Goal: Task Accomplishment & Management: Complete application form

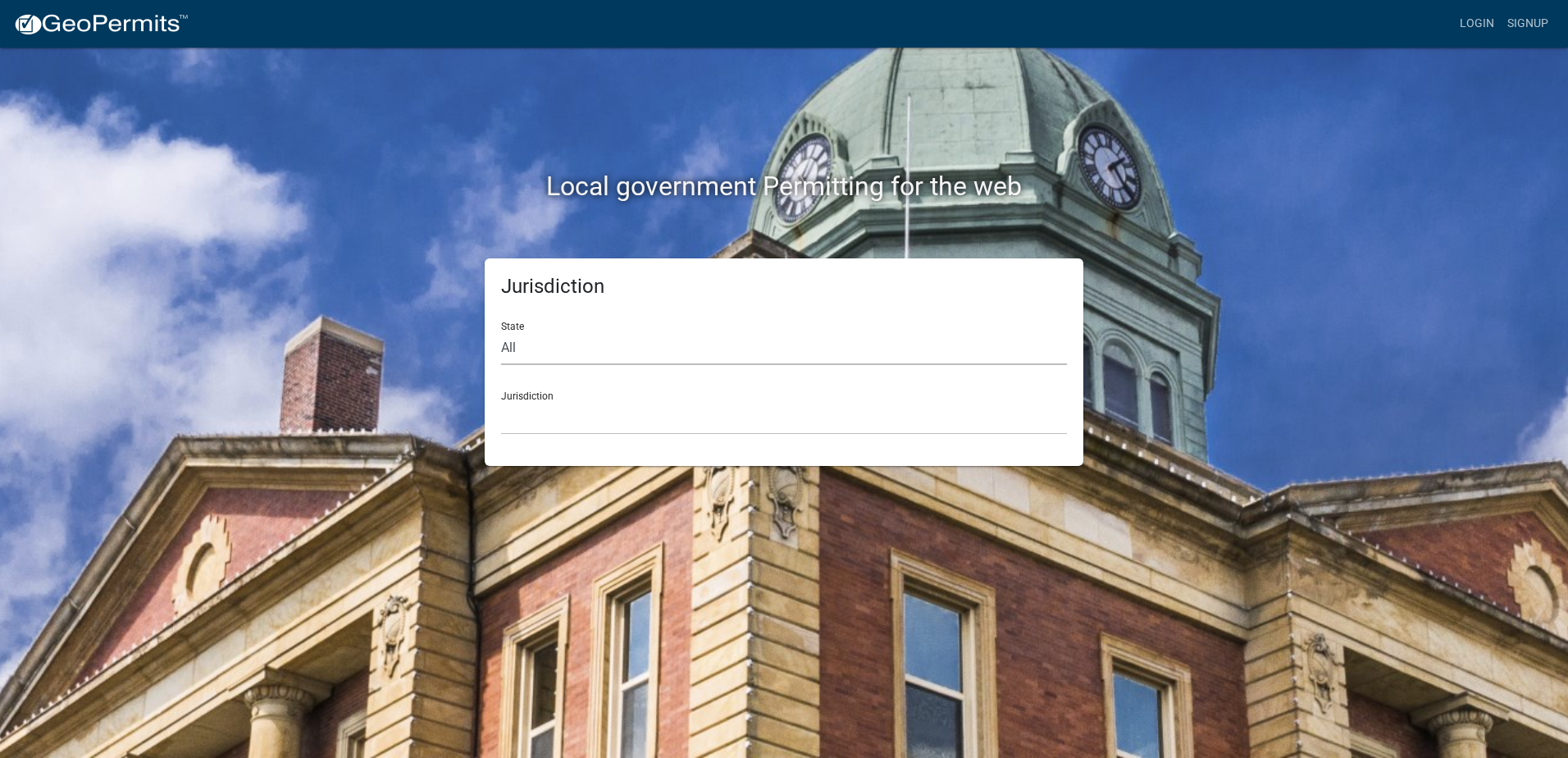
click at [659, 344] on select "All [US_STATE] [US_STATE] [US_STATE] [US_STATE] [US_STATE] [US_STATE] [US_STATE…" at bounding box center [784, 348] width 566 height 34
select select "[US_STATE]"
click at [501, 331] on select "All [US_STATE] [US_STATE] [US_STATE] [US_STATE] [US_STATE] [US_STATE] [US_STATE…" at bounding box center [784, 348] width 566 height 34
click at [575, 416] on select "[GEOGRAPHIC_DATA], [US_STATE] [GEOGRAPHIC_DATA], [US_STATE] [GEOGRAPHIC_DATA], …" at bounding box center [784, 418] width 566 height 34
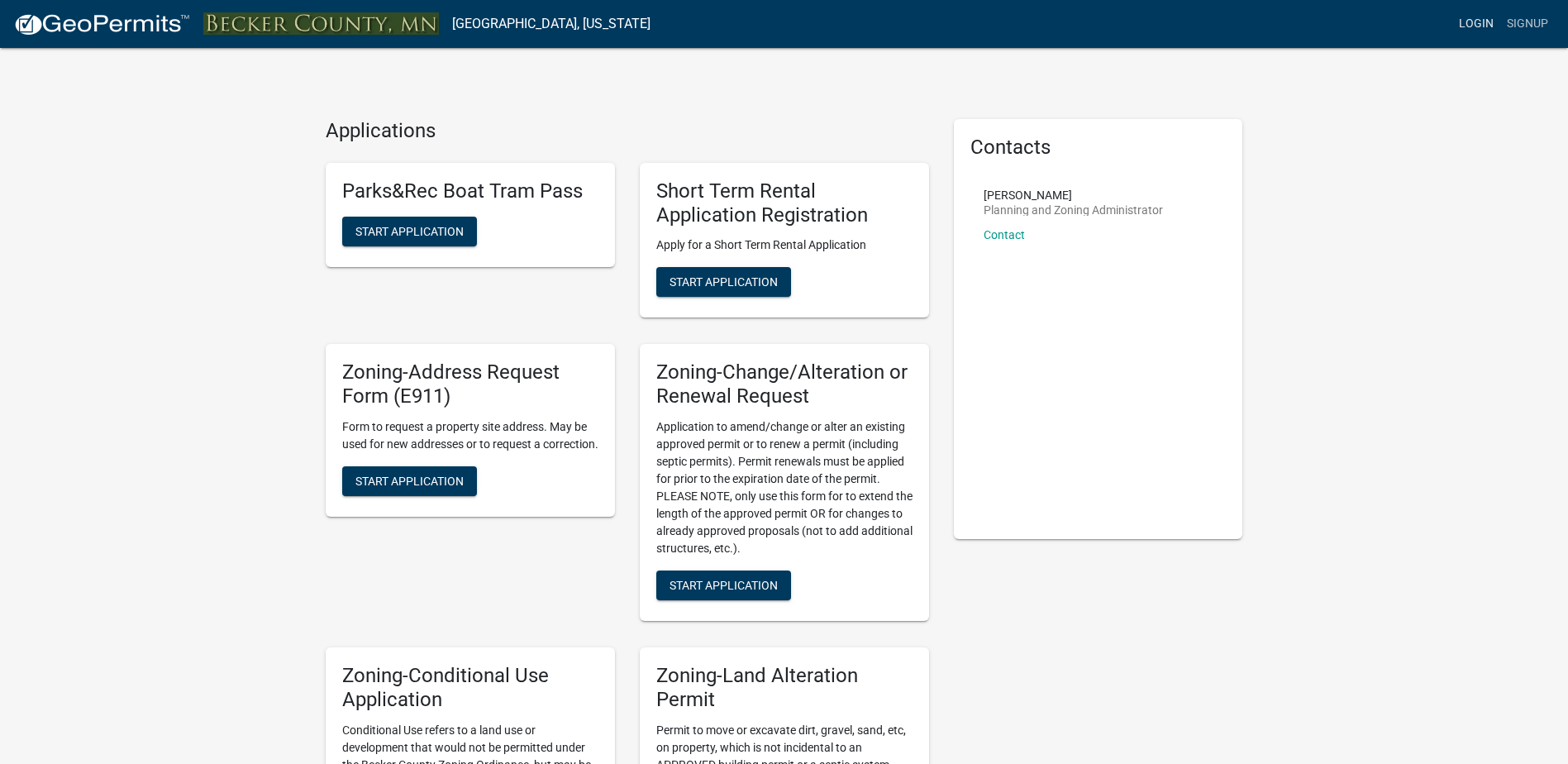
click at [1489, 24] on link "Login" at bounding box center [1476, 24] width 48 height 31
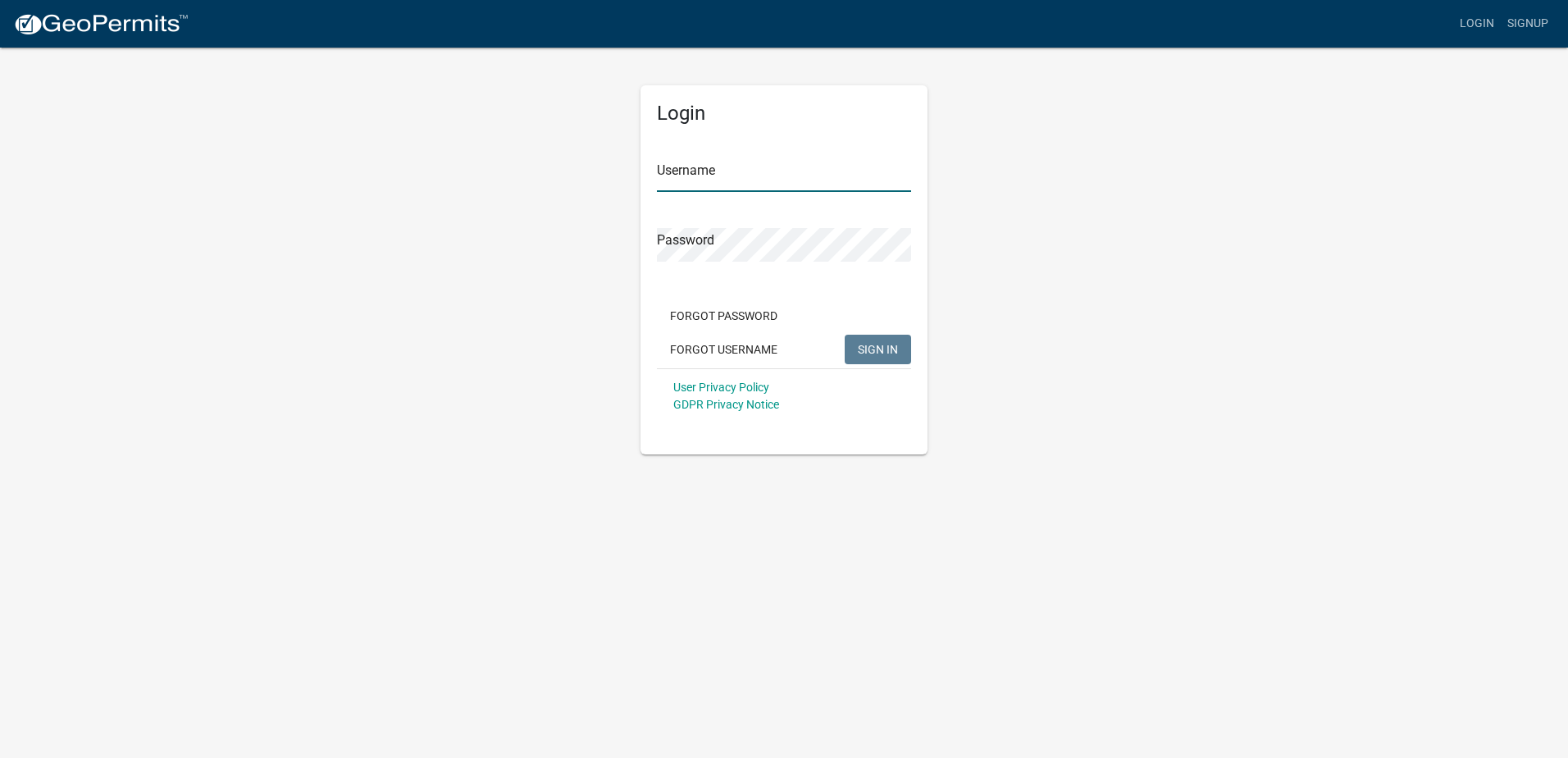
type input "JAA Land"
click at [897, 354] on span "SIGN IN" at bounding box center [878, 349] width 40 height 13
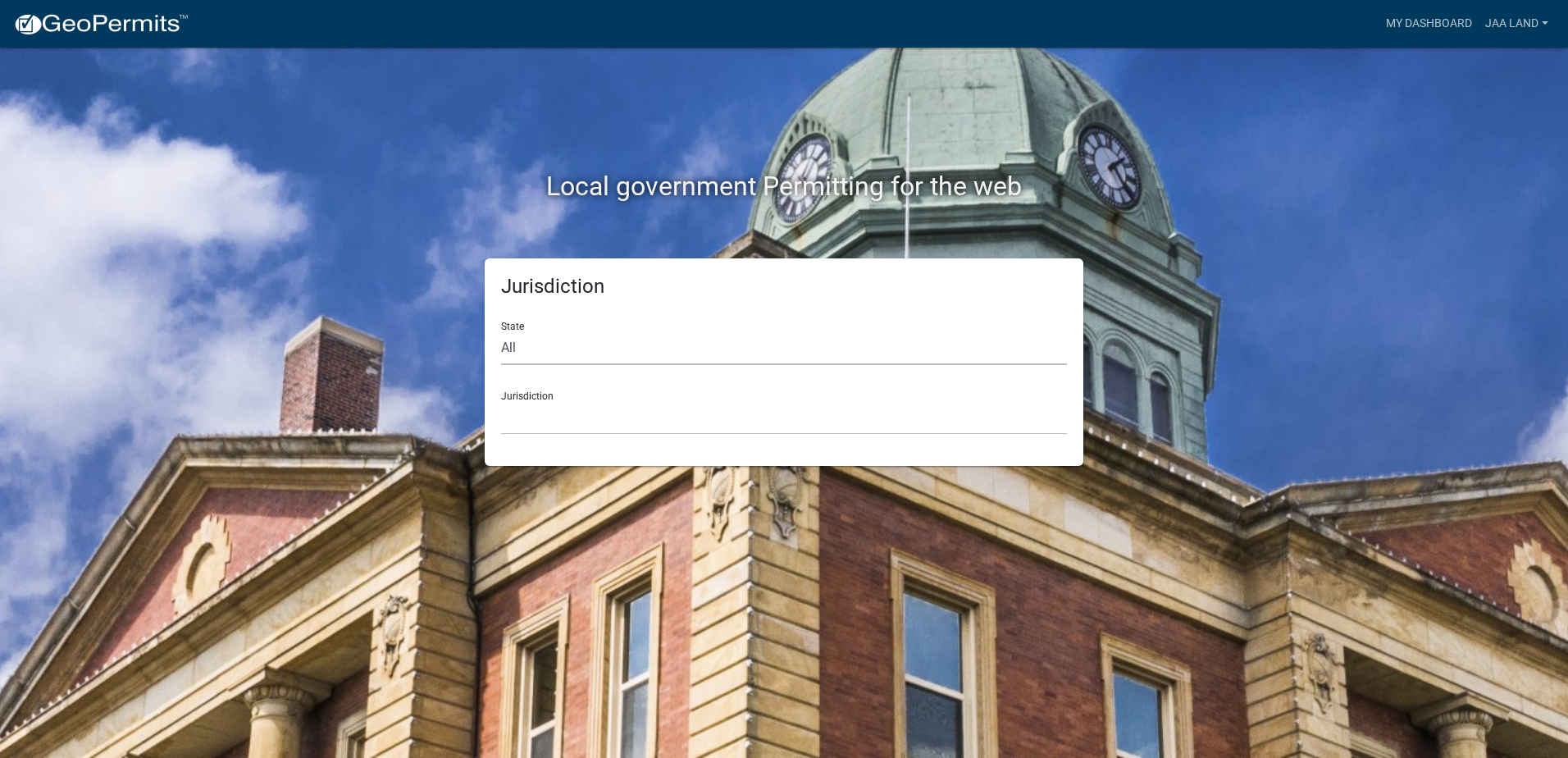
click at [610, 350] on select "All [US_STATE] [US_STATE] [US_STATE] [US_STATE] [US_STATE] [US_STATE] [US_STATE…" at bounding box center [784, 348] width 566 height 34
select select "[US_STATE]"
click at [501, 331] on select "All [US_STATE] [US_STATE] [US_STATE] [US_STATE] [US_STATE] [US_STATE] [US_STATE…" at bounding box center [784, 348] width 566 height 34
click at [552, 423] on select "[GEOGRAPHIC_DATA], [US_STATE] [GEOGRAPHIC_DATA], [US_STATE] [GEOGRAPHIC_DATA], …" at bounding box center [784, 418] width 566 height 34
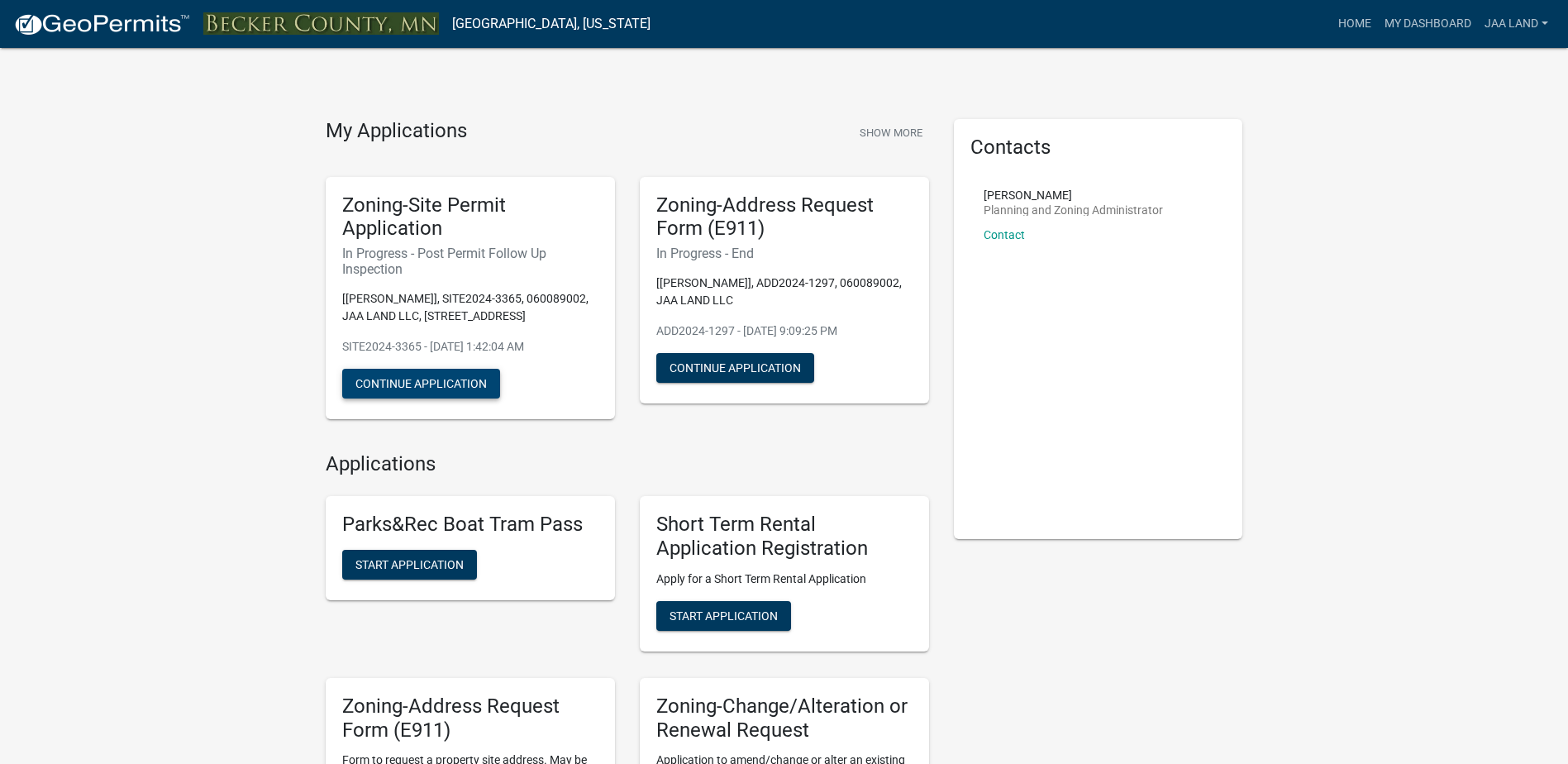
click at [443, 385] on button "Continue Application" at bounding box center [421, 384] width 158 height 30
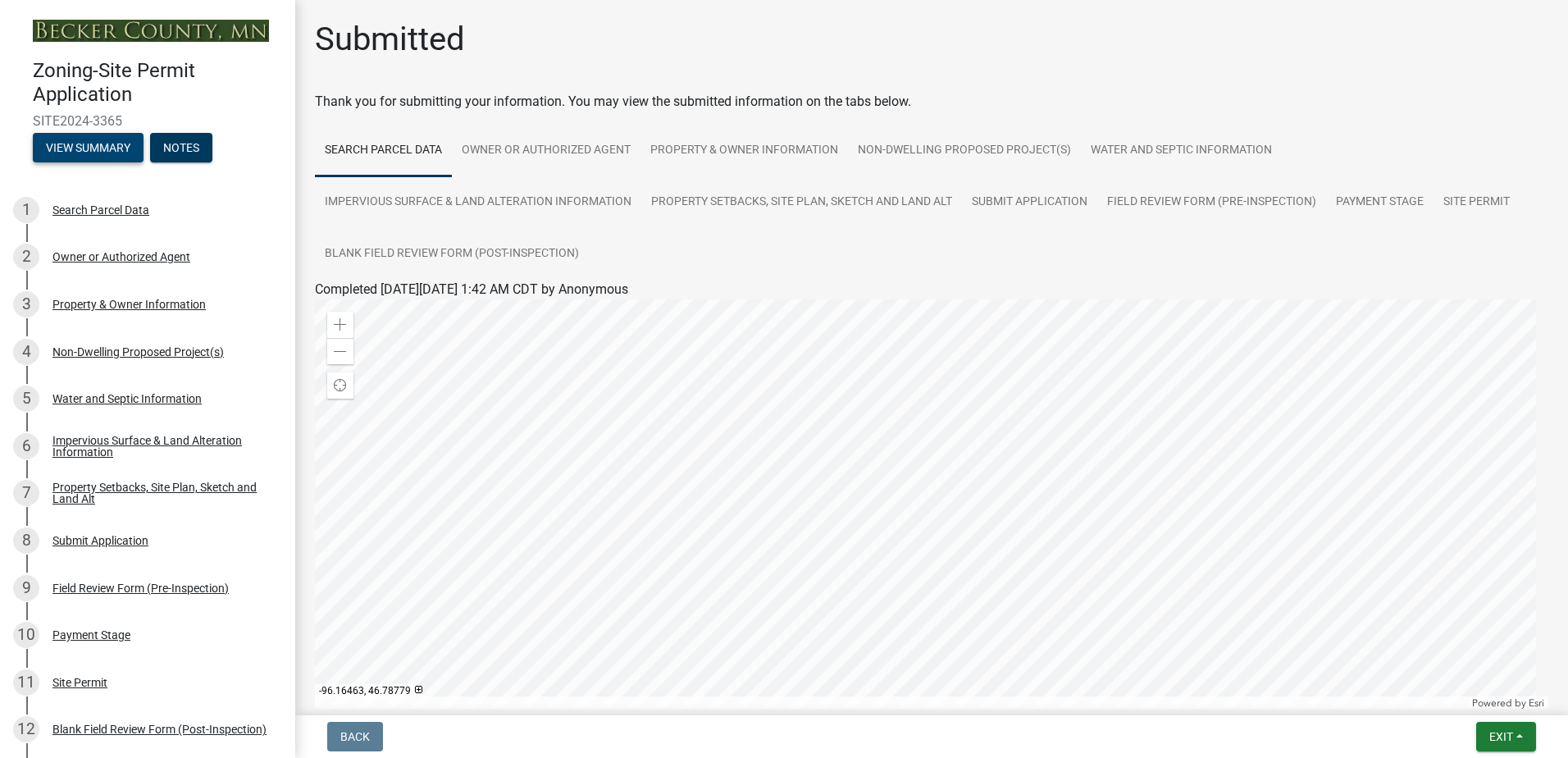
click at [95, 146] on button "View Summary" at bounding box center [88, 148] width 111 height 30
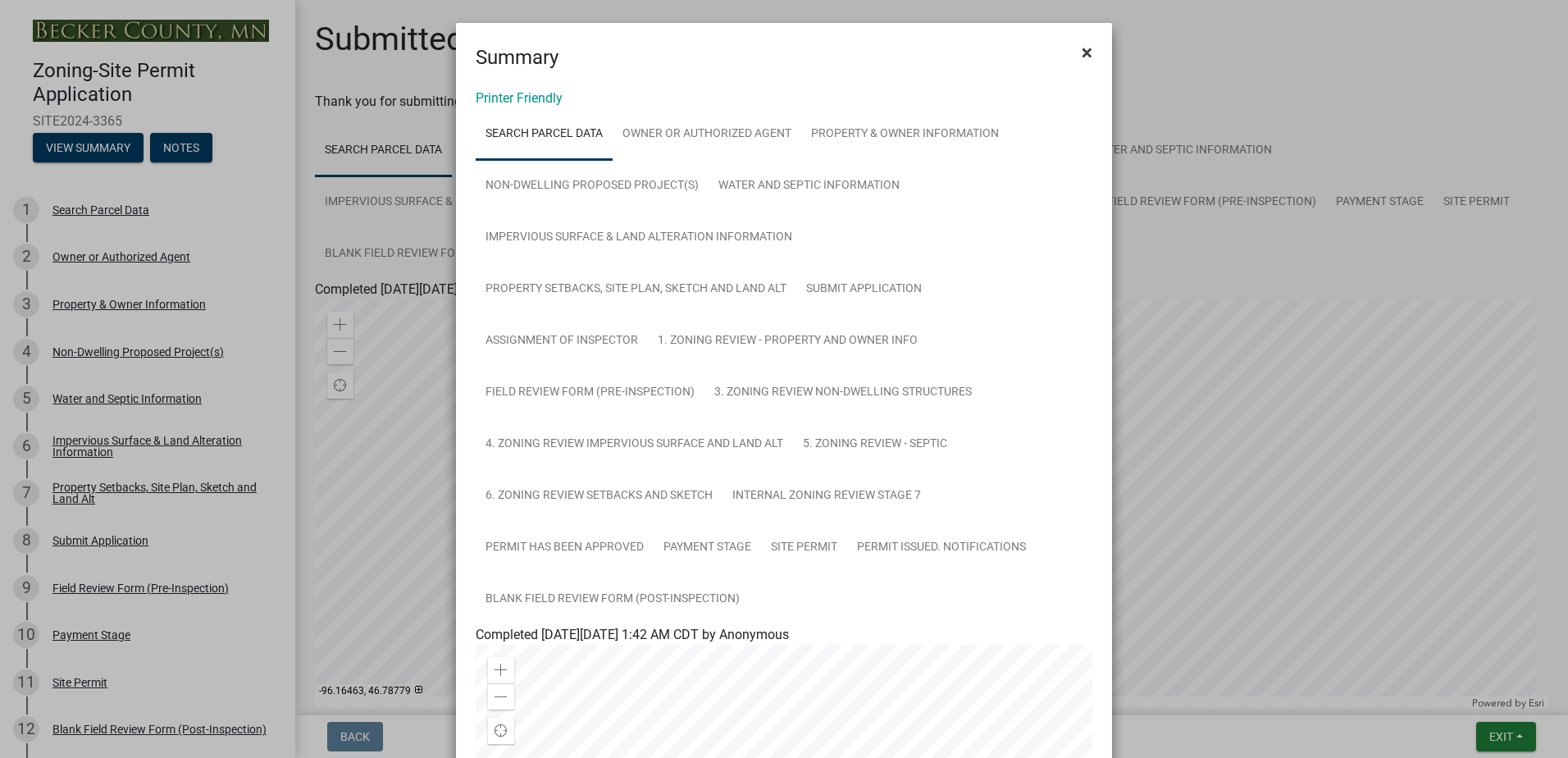
click at [1081, 48] on span "×" at bounding box center [1086, 53] width 11 height 23
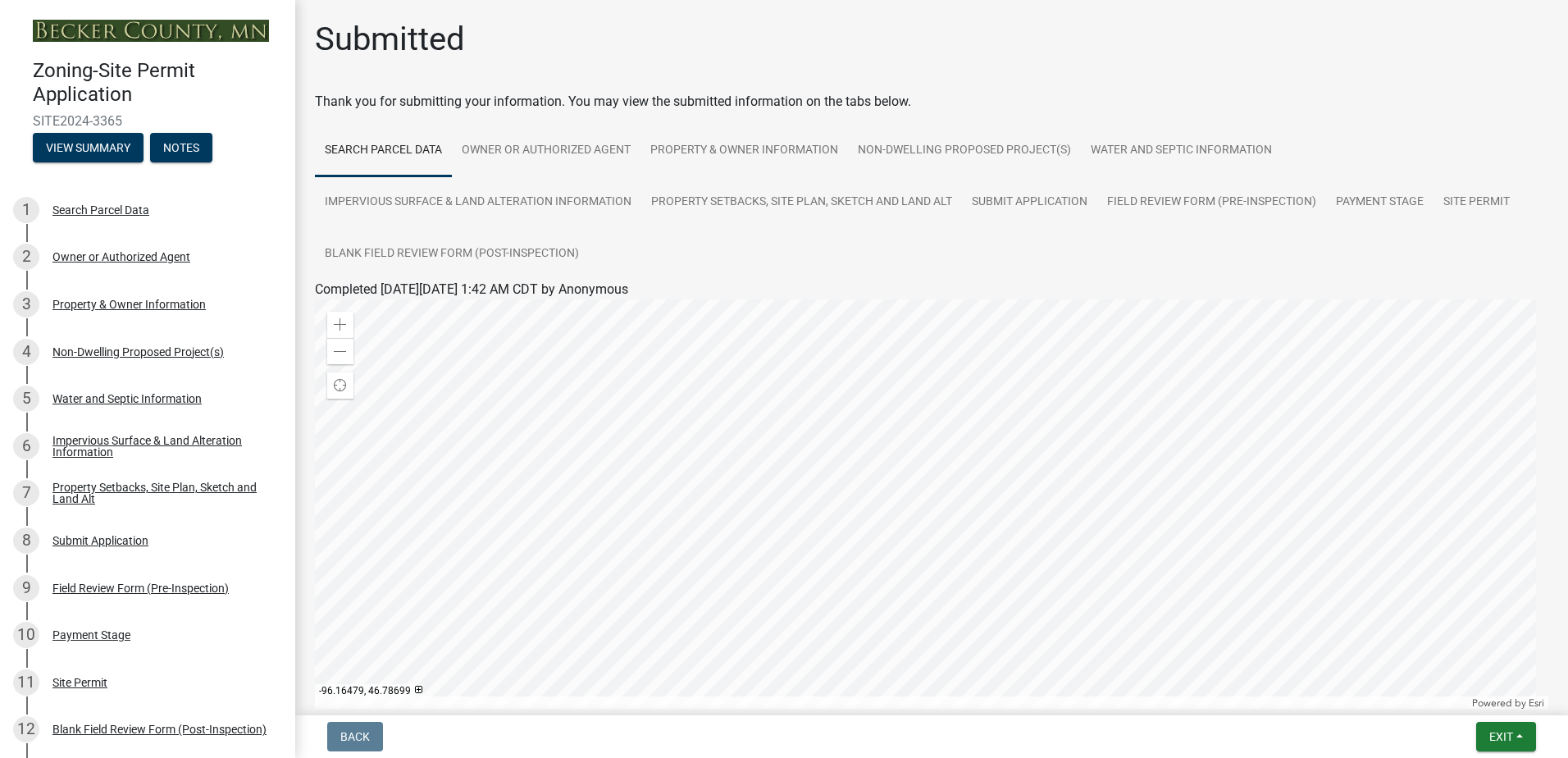
click at [170, 33] on img at bounding box center [150, 30] width 236 height 22
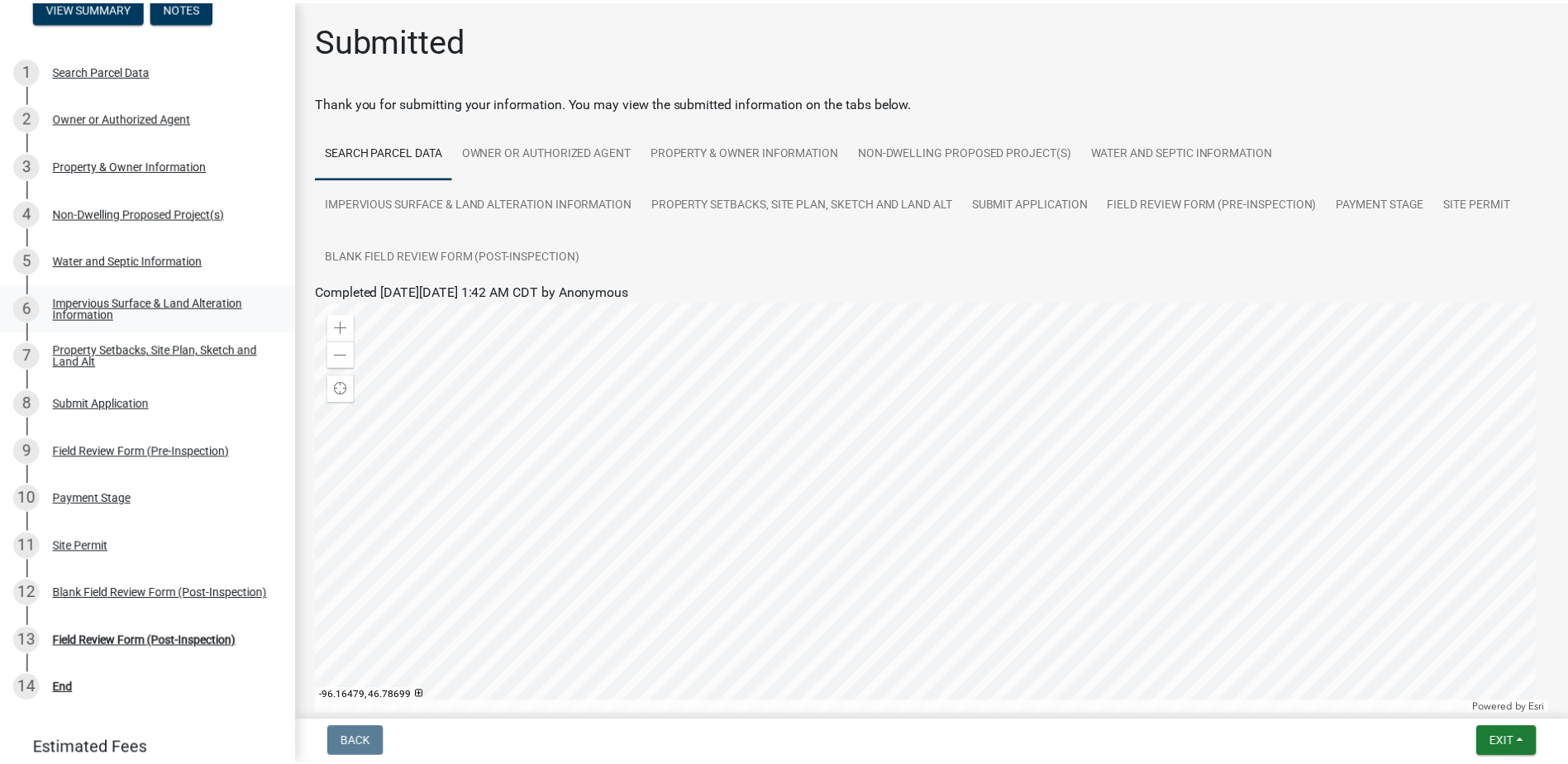
scroll to position [281, 0]
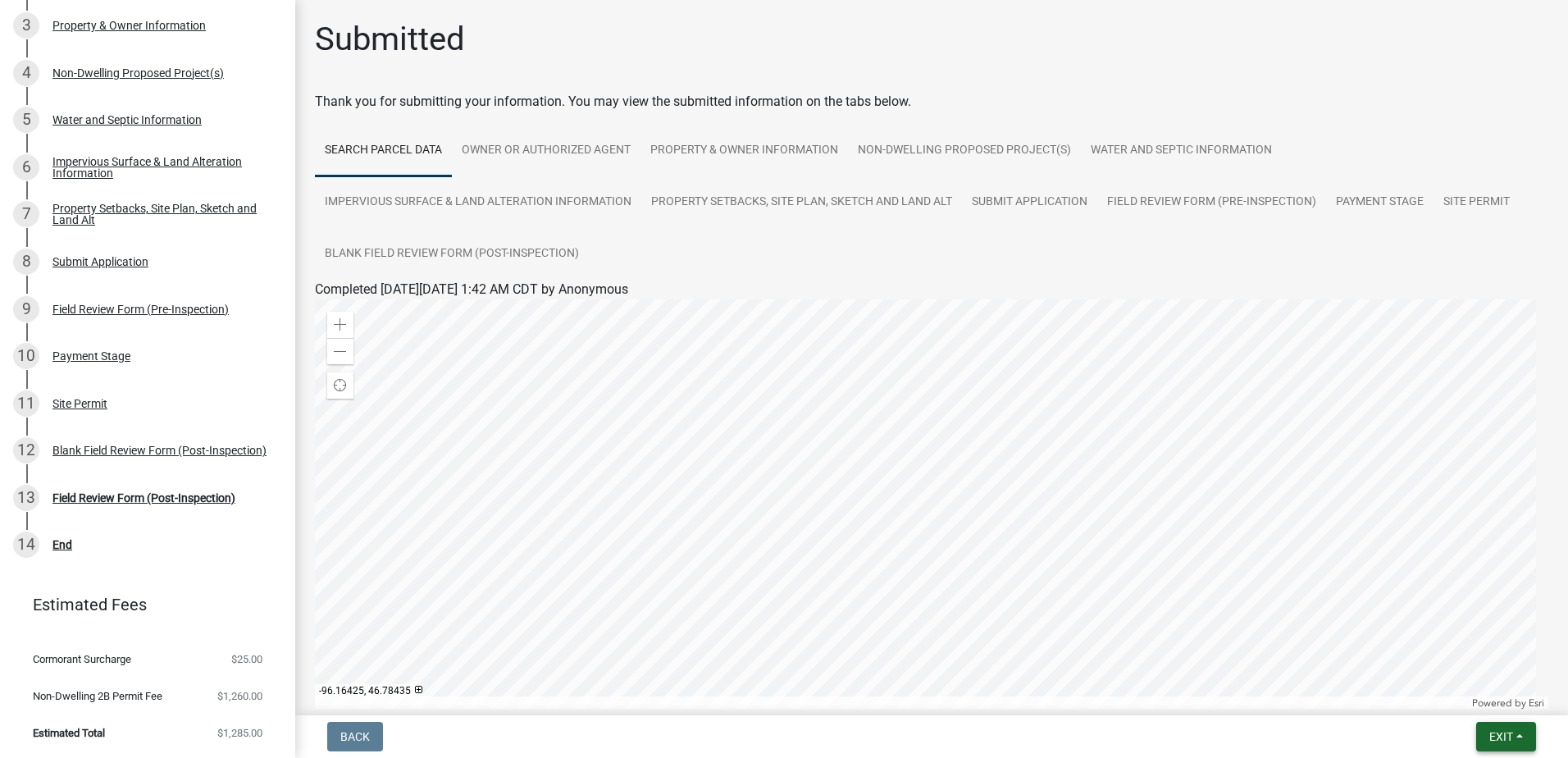
click at [1515, 742] on button "Exit" at bounding box center [1506, 737] width 60 height 30
click at [1462, 696] on button "Save & Exit" at bounding box center [1470, 694] width 131 height 39
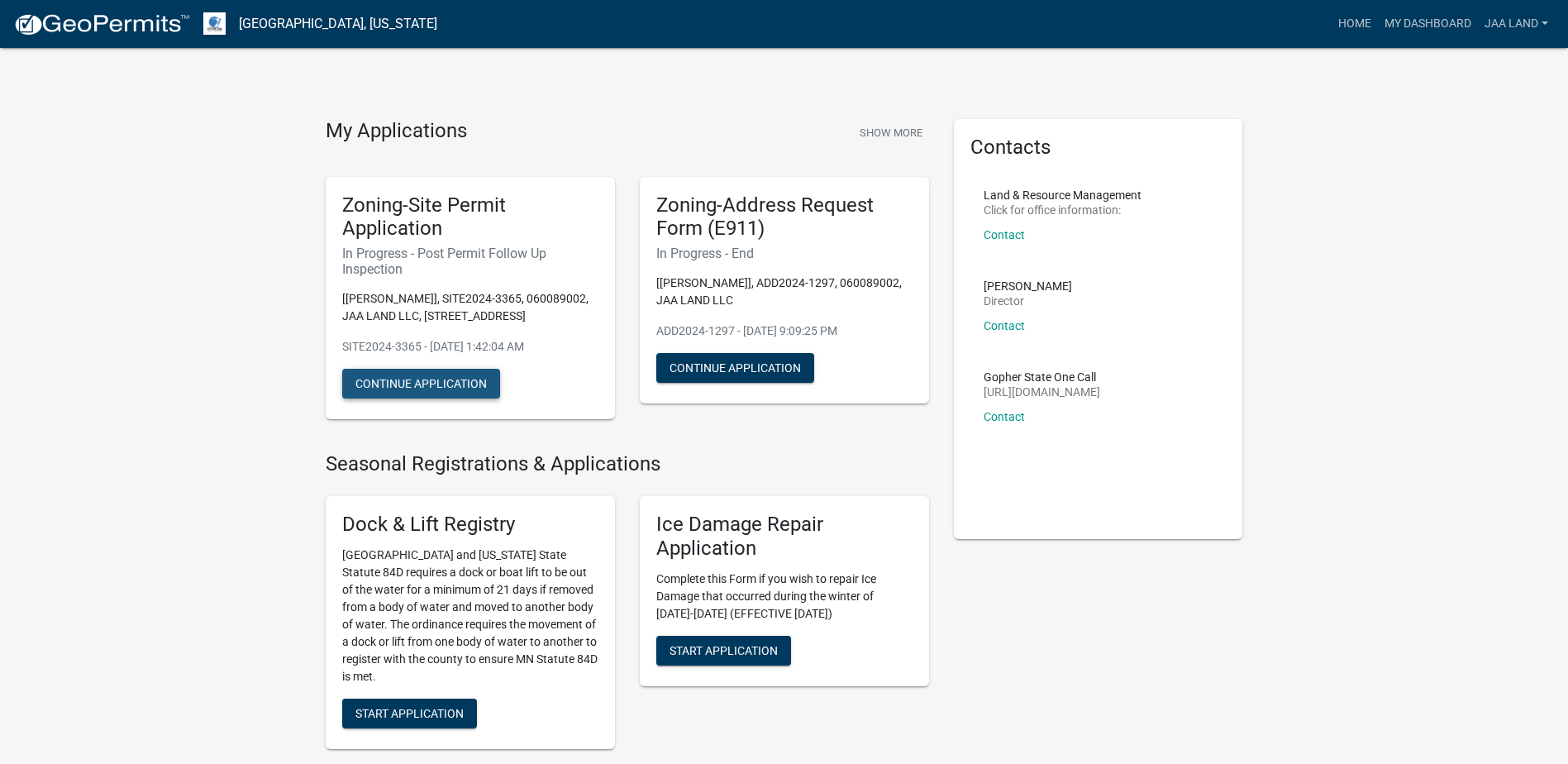
click at [420, 384] on button "Continue Application" at bounding box center [421, 384] width 158 height 30
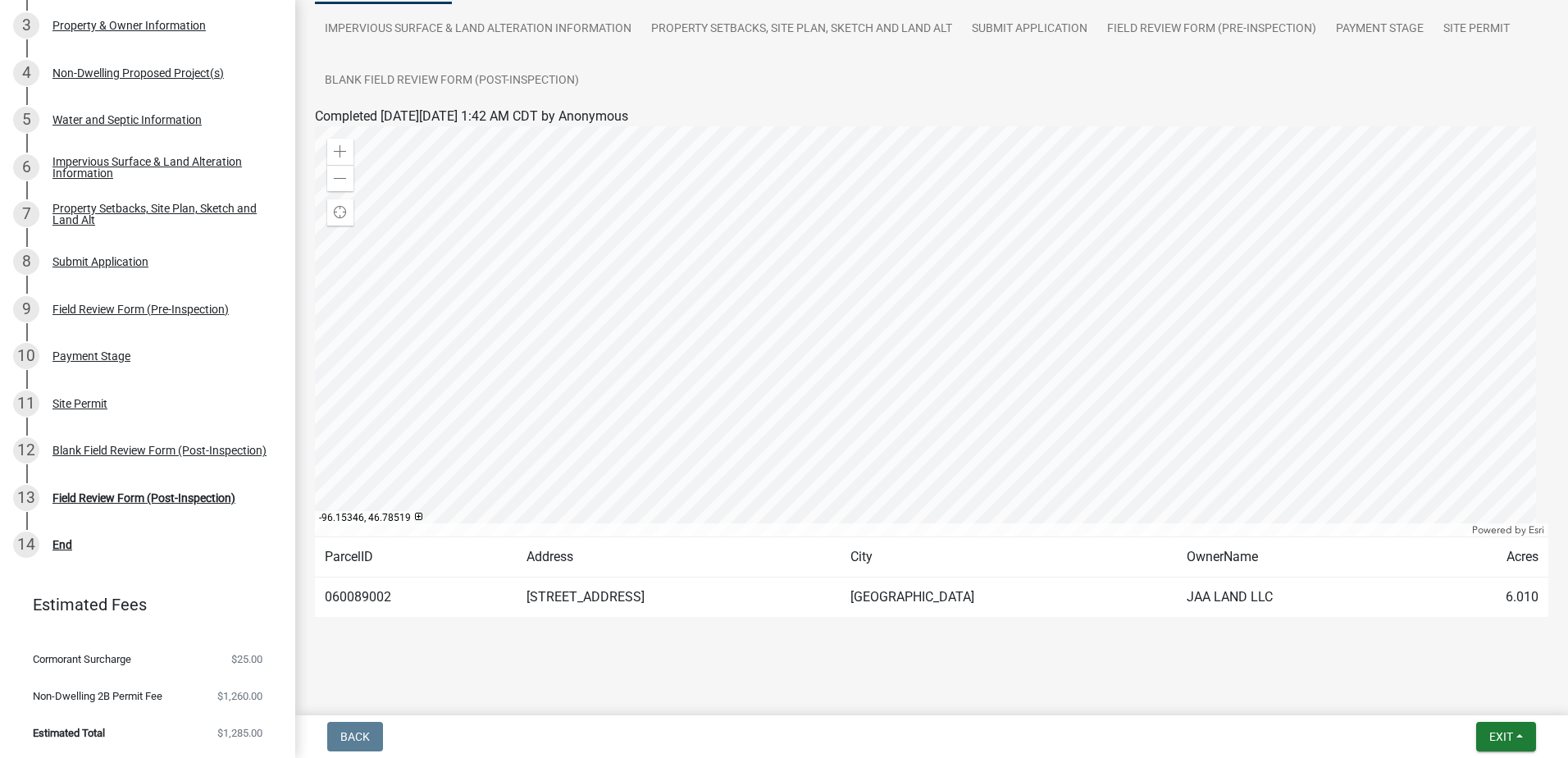
scroll to position [178, 0]
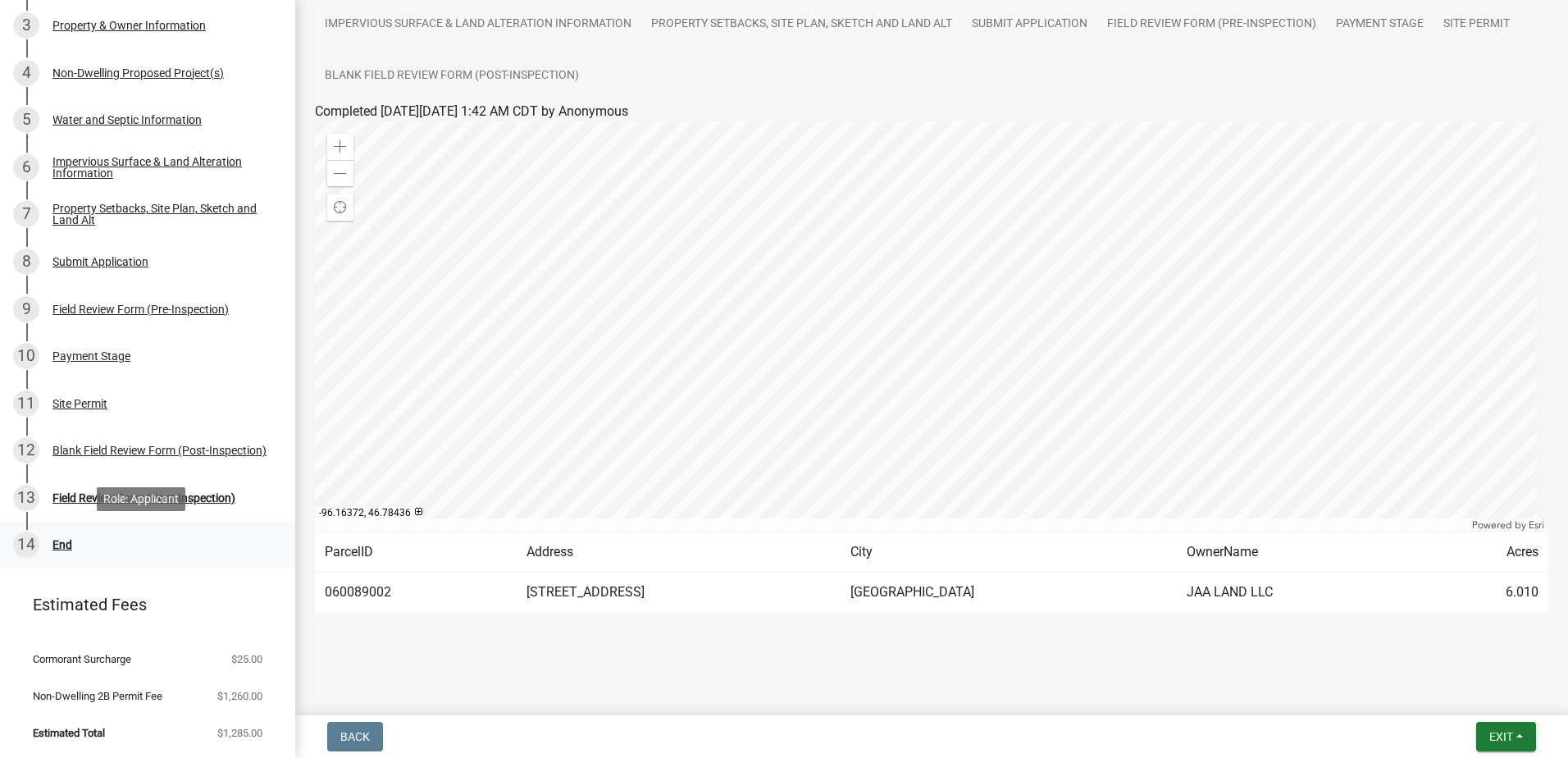
click at [64, 544] on div "End" at bounding box center [62, 545] width 20 height 12
click at [91, 400] on div "Site Permit" at bounding box center [80, 404] width 55 height 12
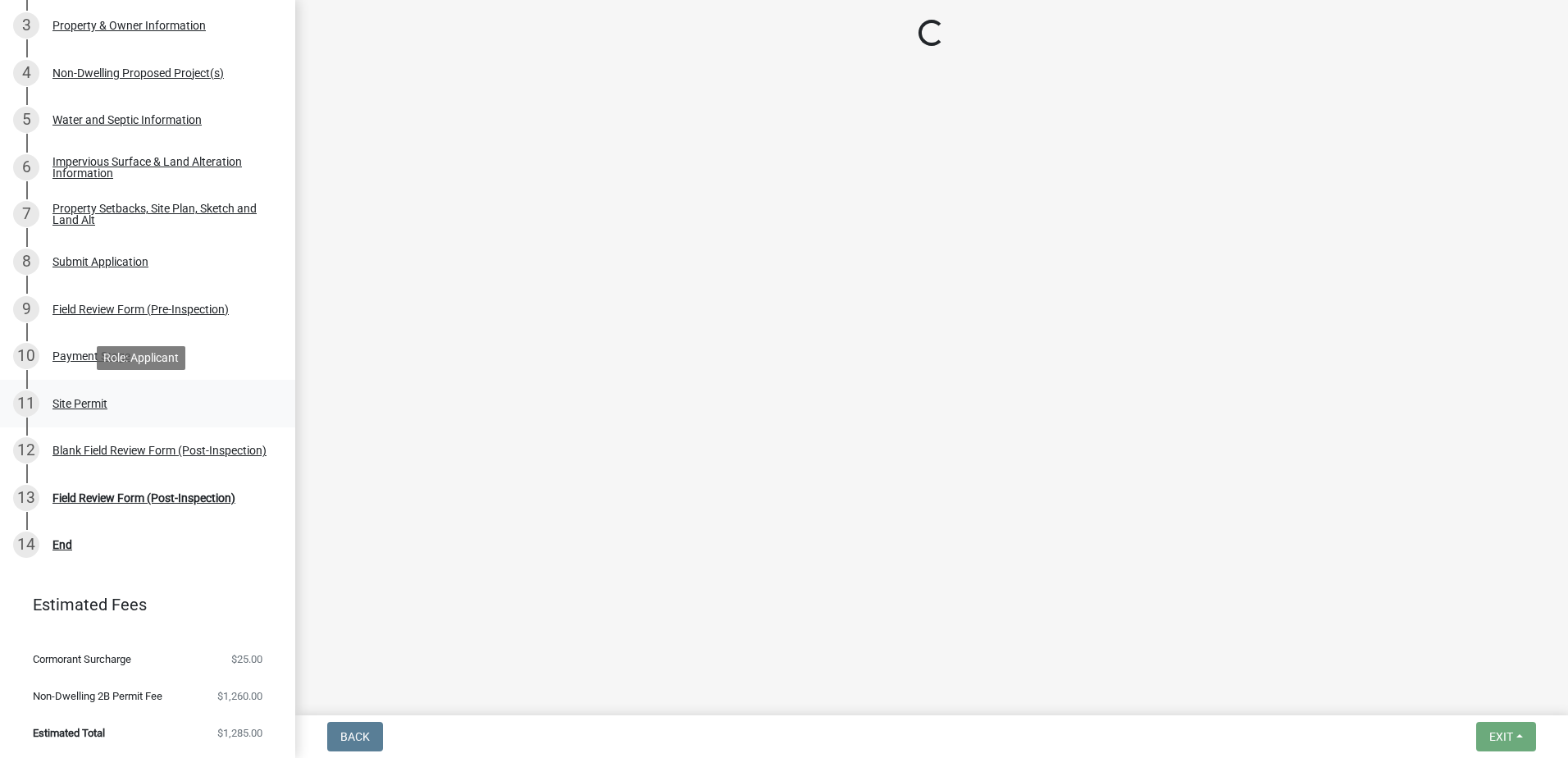
scroll to position [0, 0]
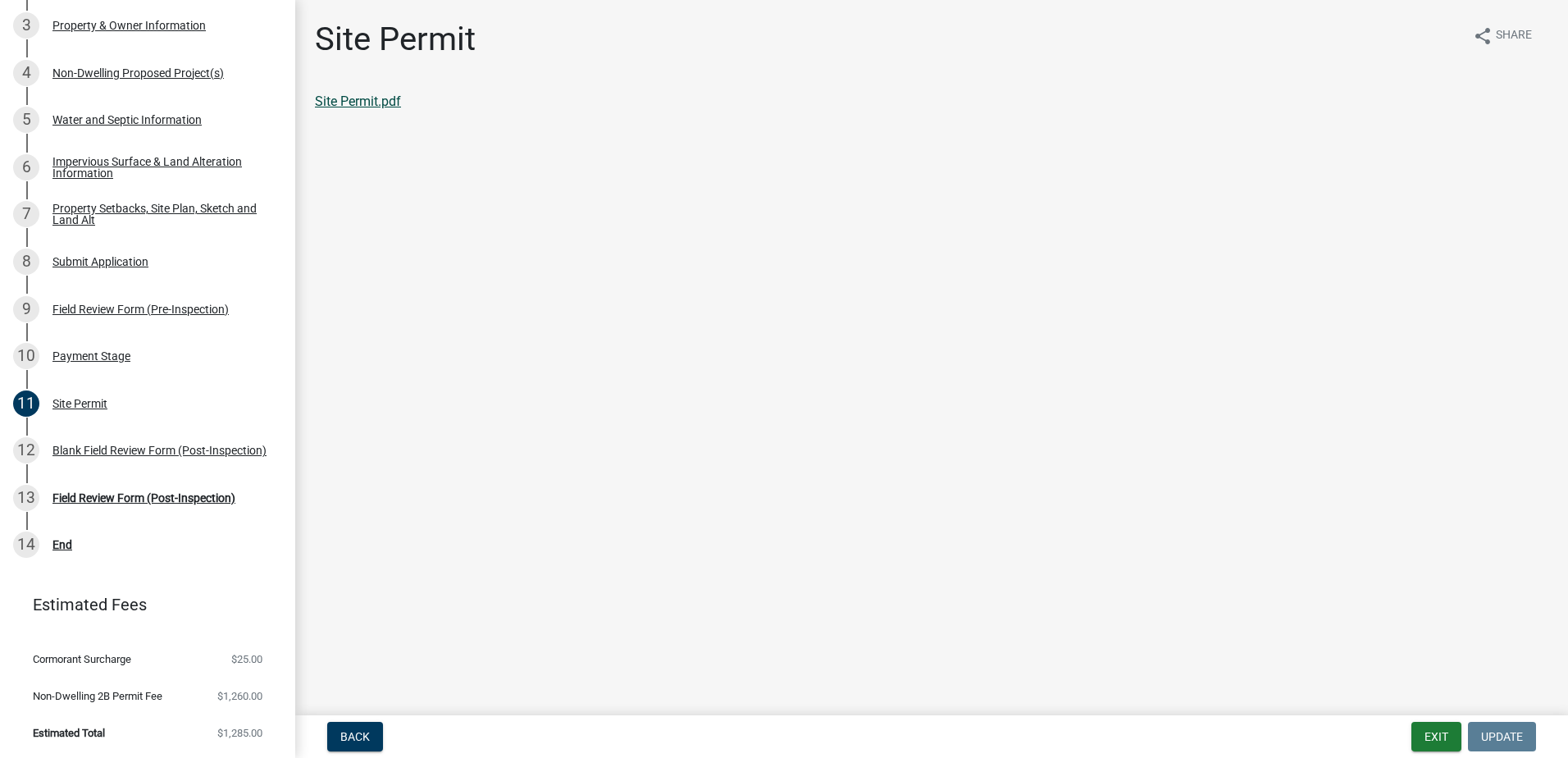
click at [364, 103] on link "Site Permit.pdf" at bounding box center [357, 101] width 86 height 16
click at [63, 543] on div "End" at bounding box center [62, 545] width 20 height 12
click at [66, 543] on div "End" at bounding box center [62, 545] width 20 height 12
click at [164, 497] on div "Field Review Form (Post-Inspection)" at bounding box center [144, 498] width 183 height 12
click at [61, 550] on div "End" at bounding box center [62, 545] width 20 height 12
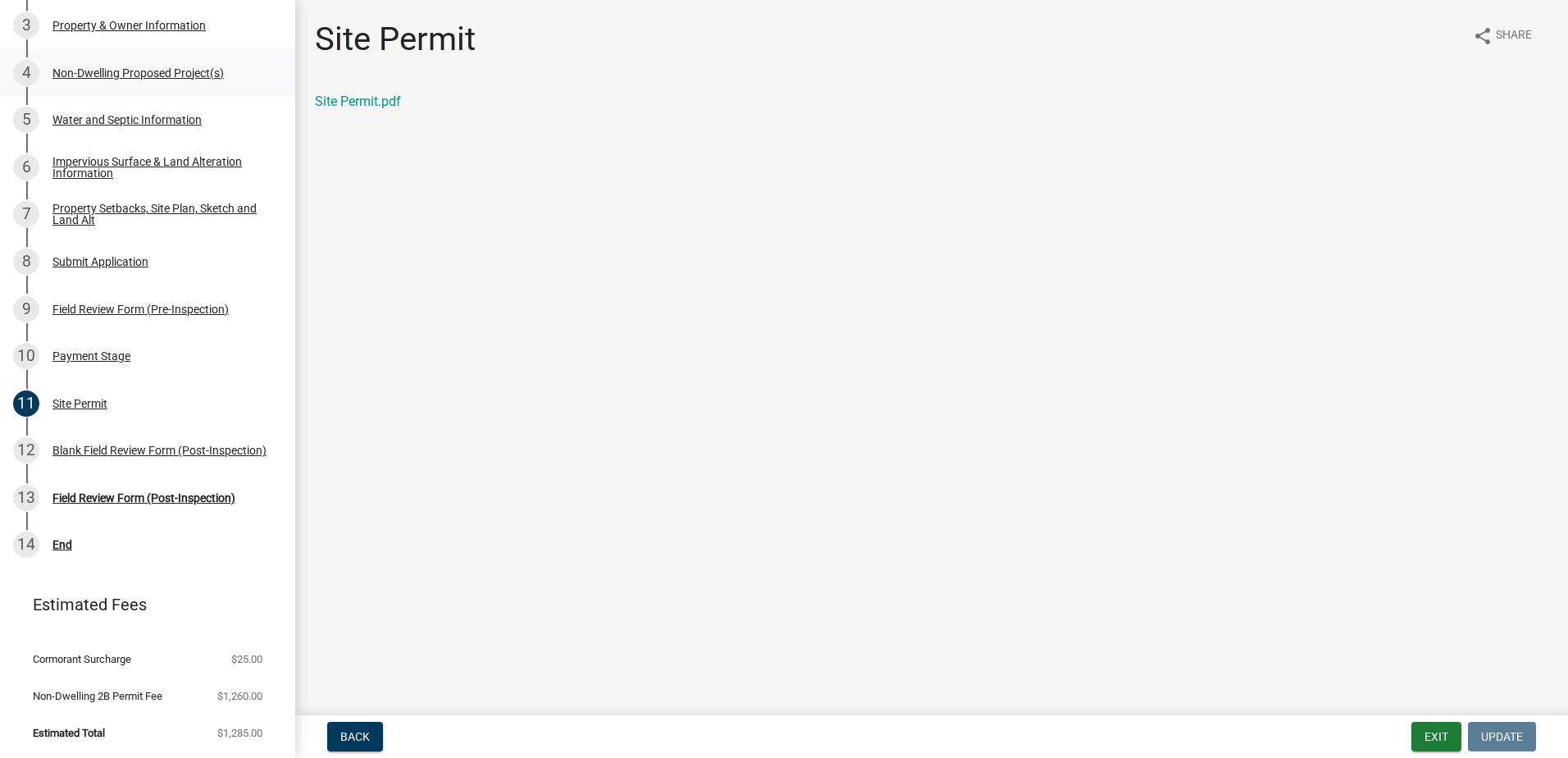
click at [191, 67] on div "Non-Dwelling Proposed Project(s)" at bounding box center [138, 73] width 172 height 12
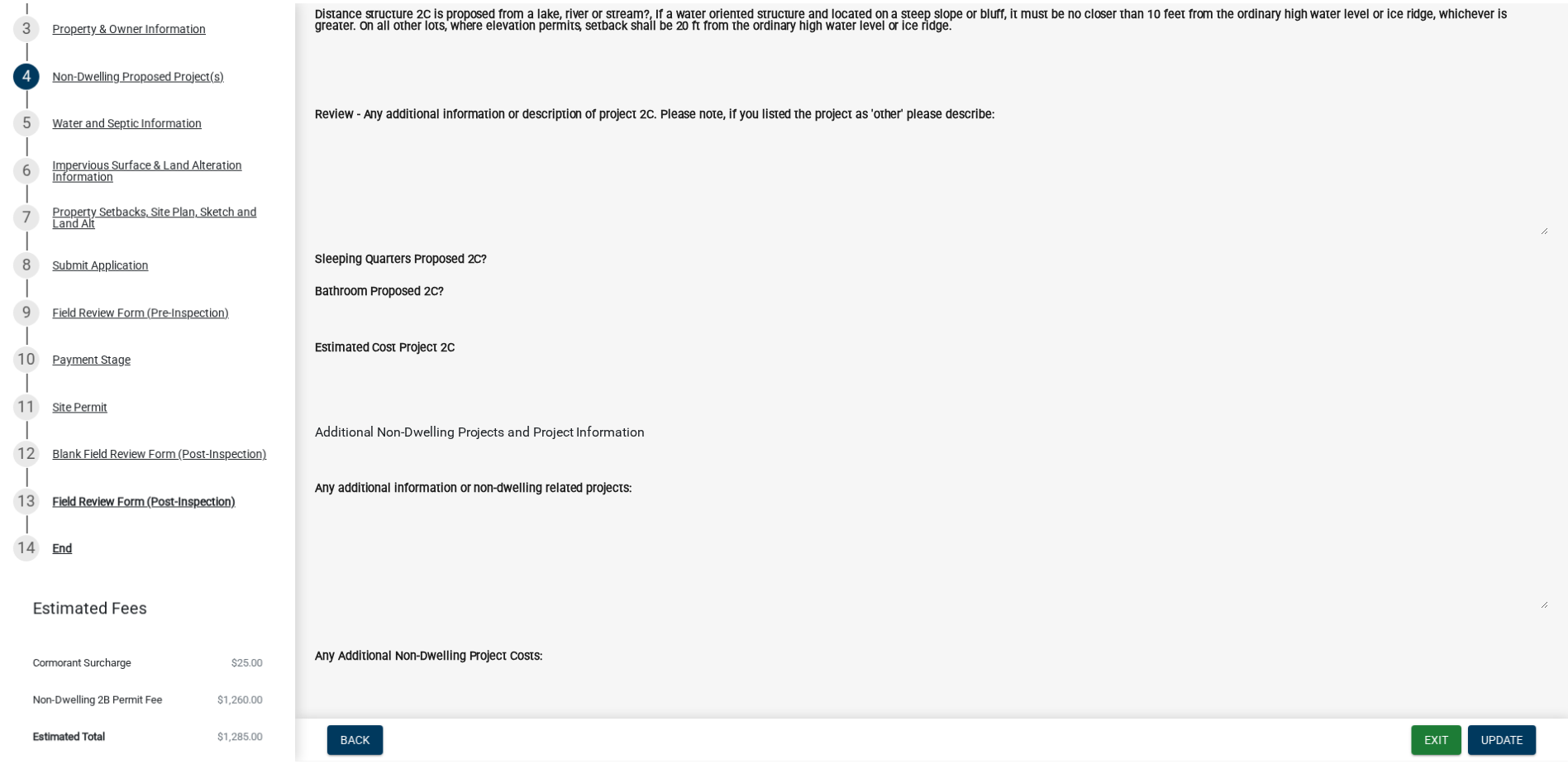
scroll to position [2797, 0]
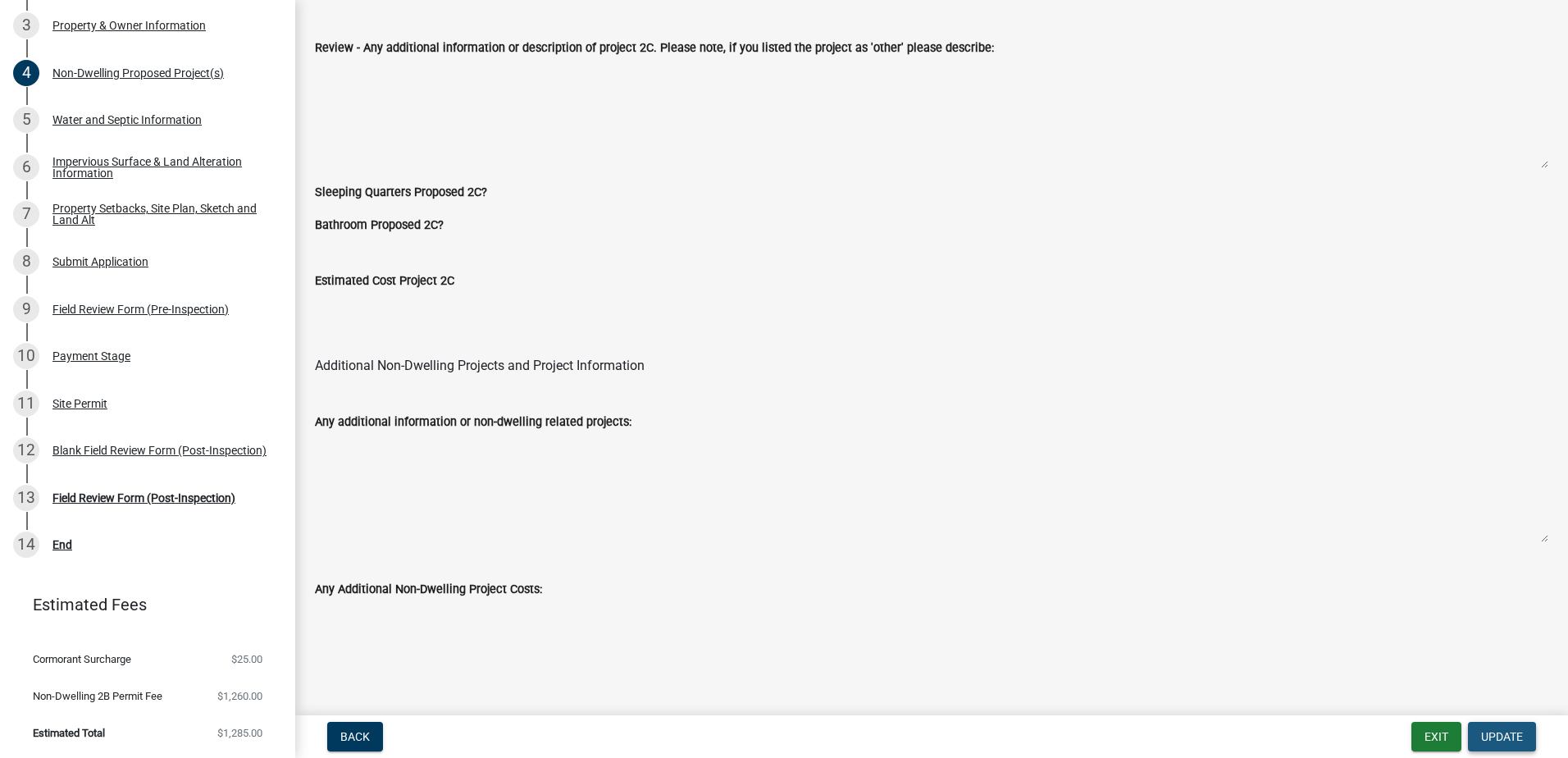
click at [1506, 744] on button "Update" at bounding box center [1501, 737] width 68 height 30
click at [1438, 734] on button "Exit" at bounding box center [1436, 737] width 50 height 30
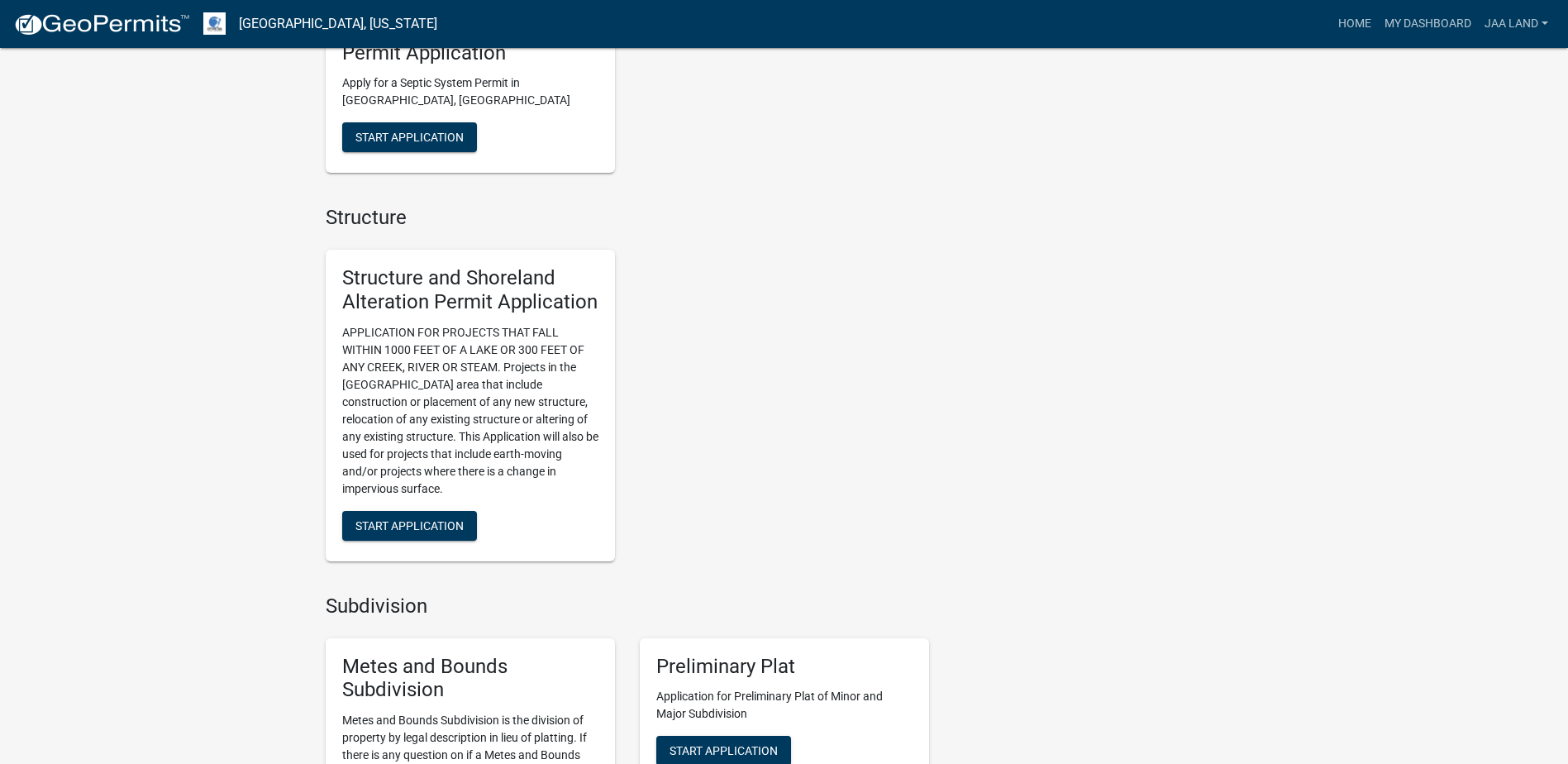
scroll to position [1323, 0]
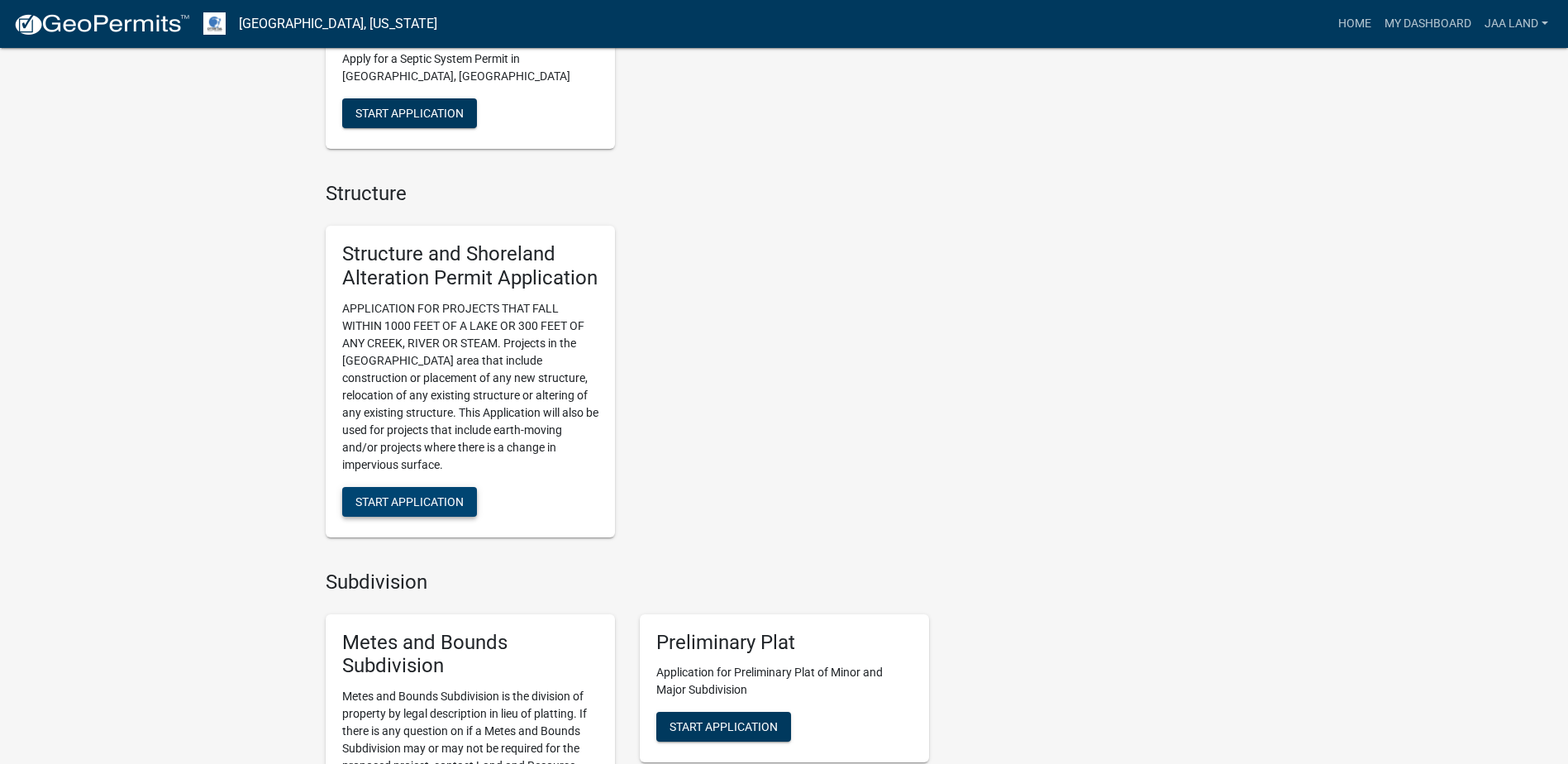
click at [408, 505] on span "Start Application" at bounding box center [409, 501] width 109 height 13
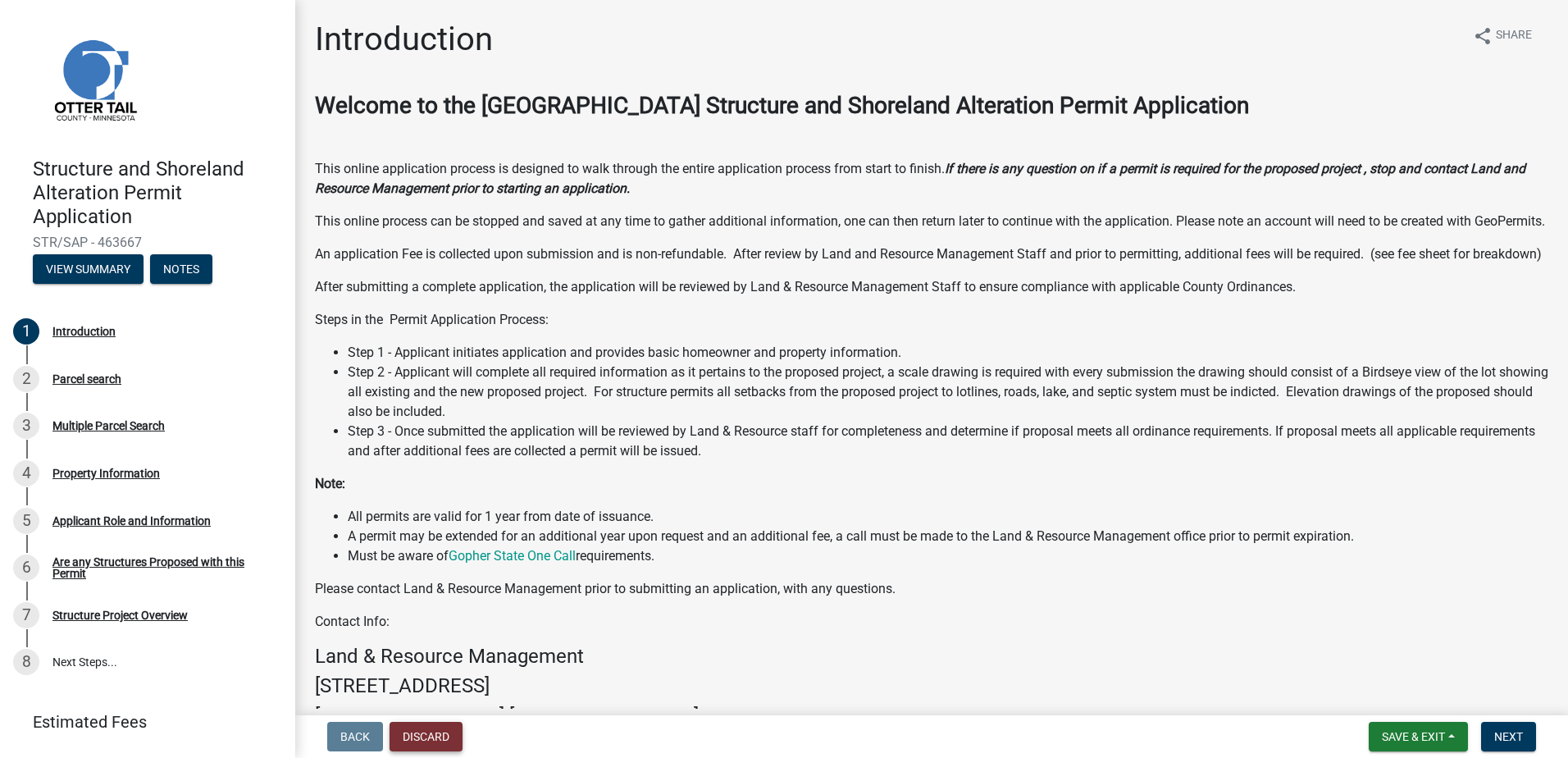
click at [436, 728] on button "Discard" at bounding box center [426, 737] width 73 height 30
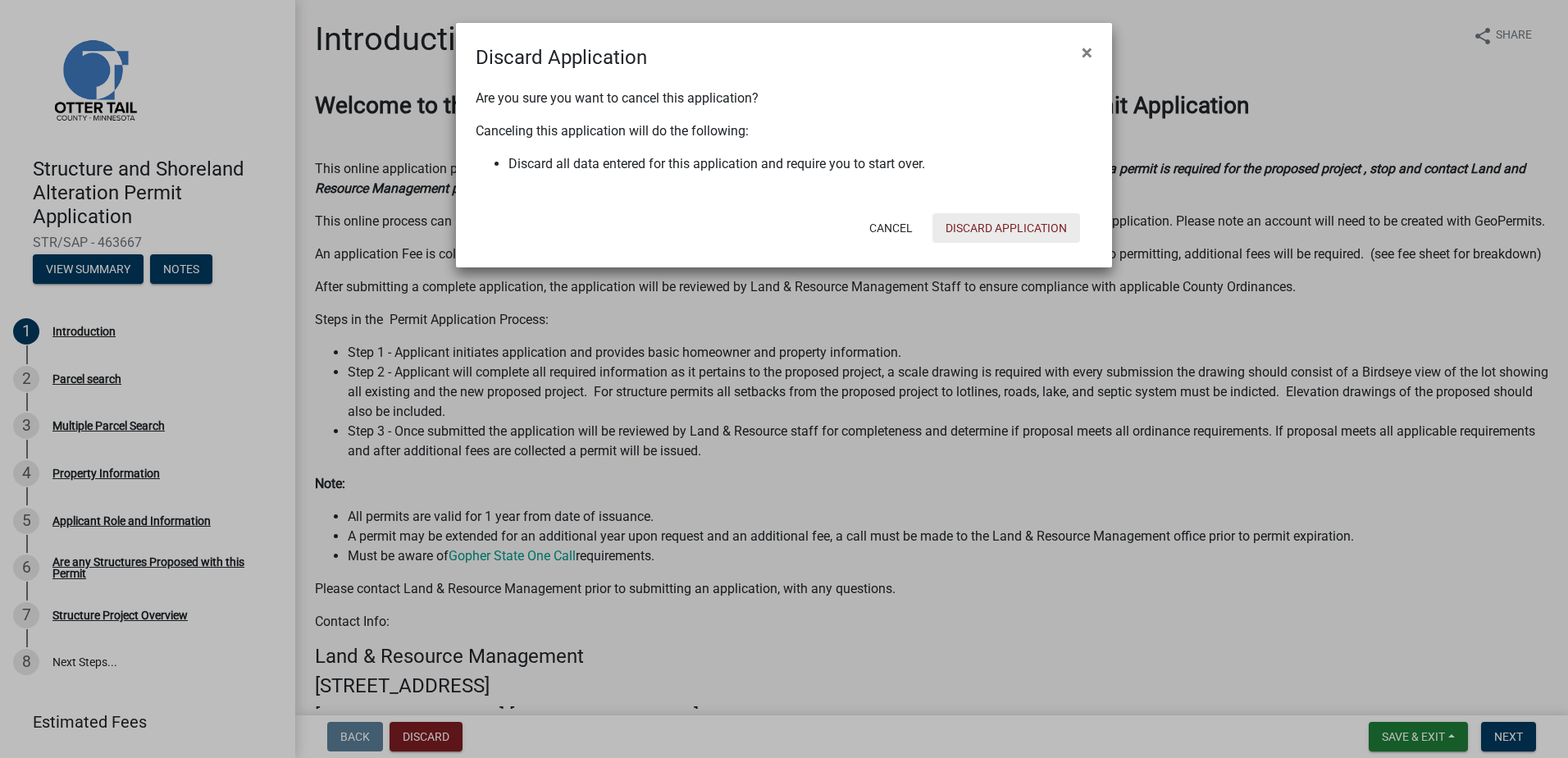
click at [1011, 231] on button "Discard Application" at bounding box center [1007, 228] width 148 height 30
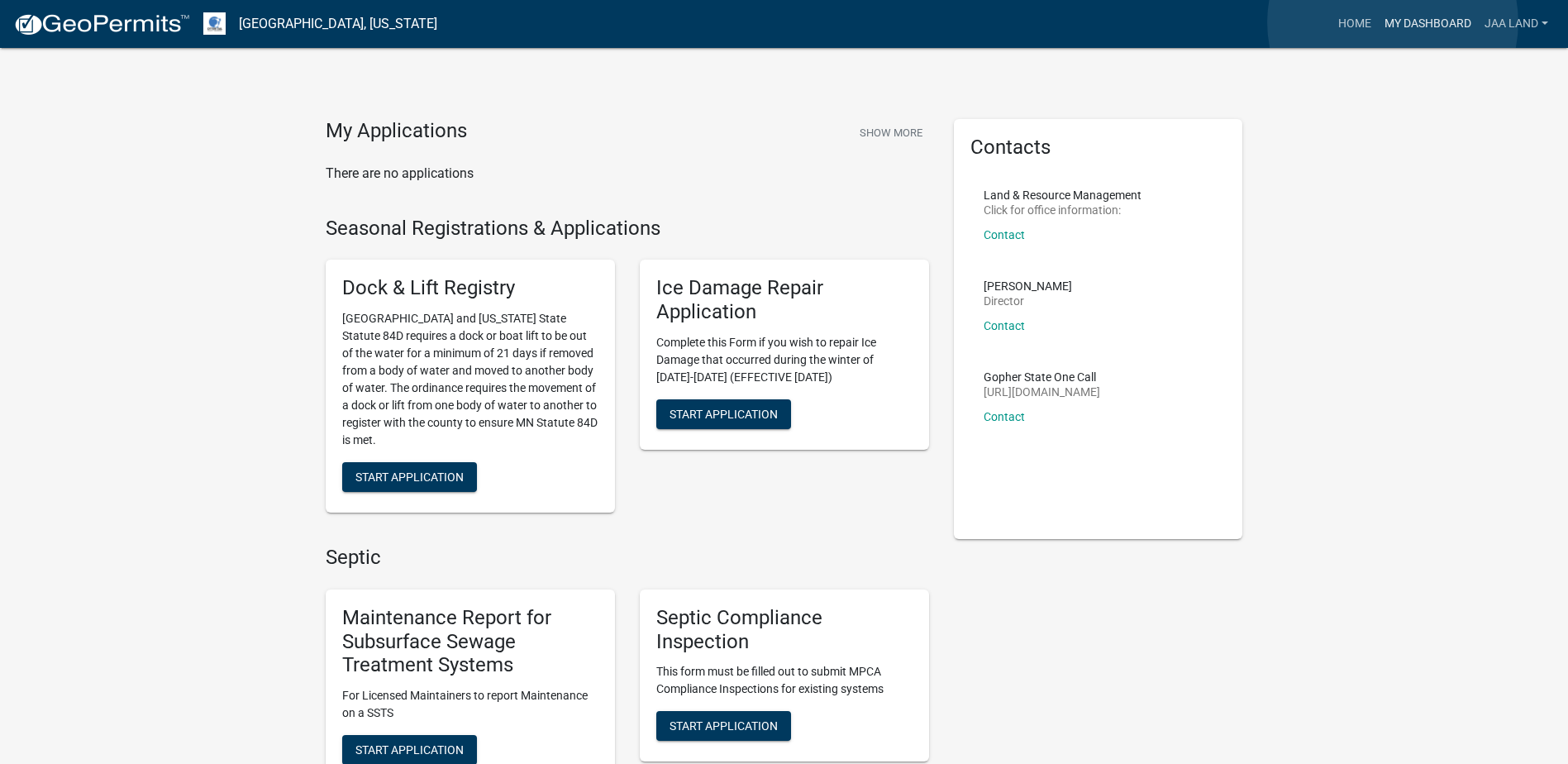
click at [1392, 22] on link "My Dashboard" at bounding box center [1427, 24] width 100 height 31
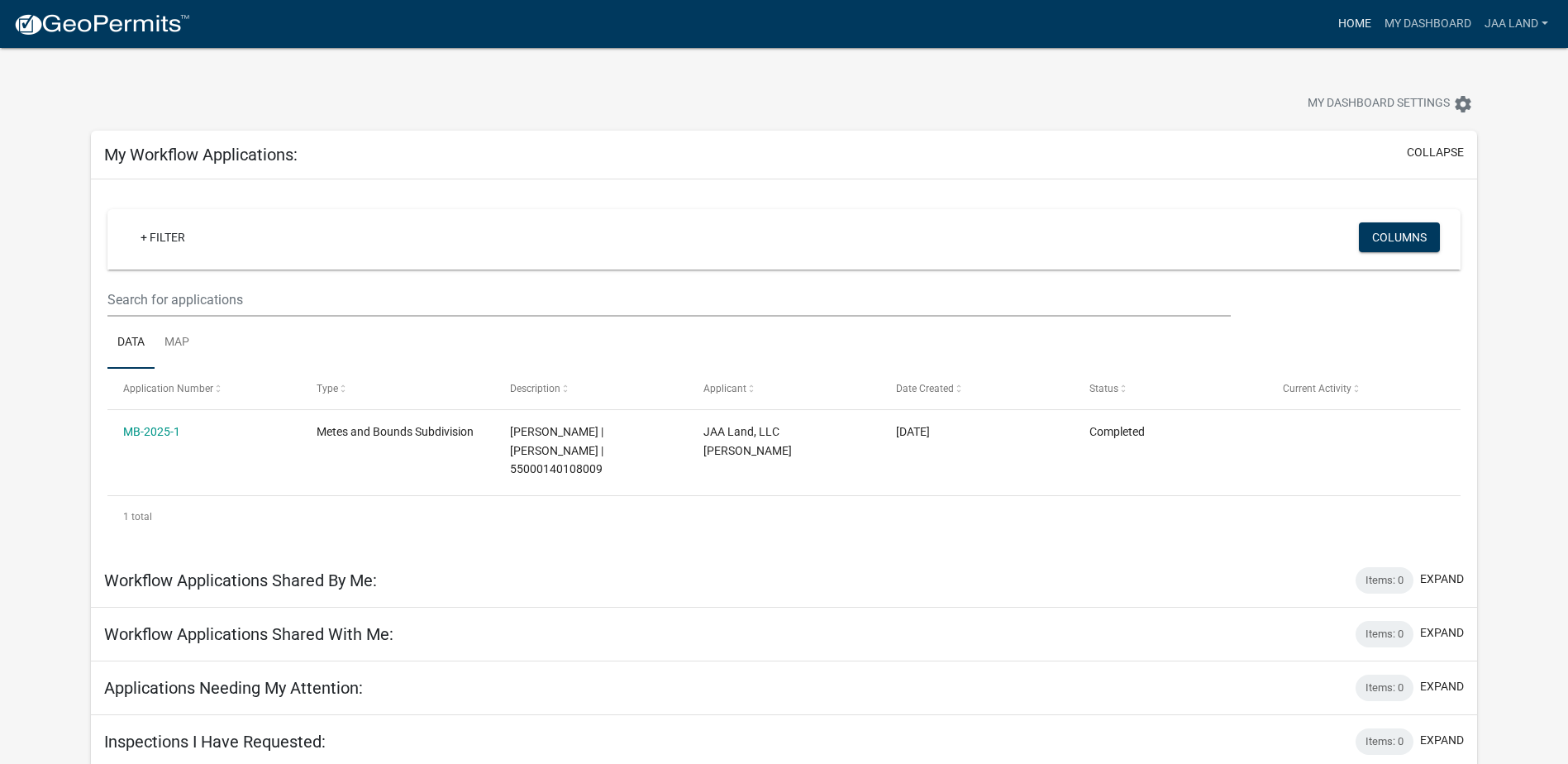
click at [1354, 24] on link "Home" at bounding box center [1355, 24] width 46 height 31
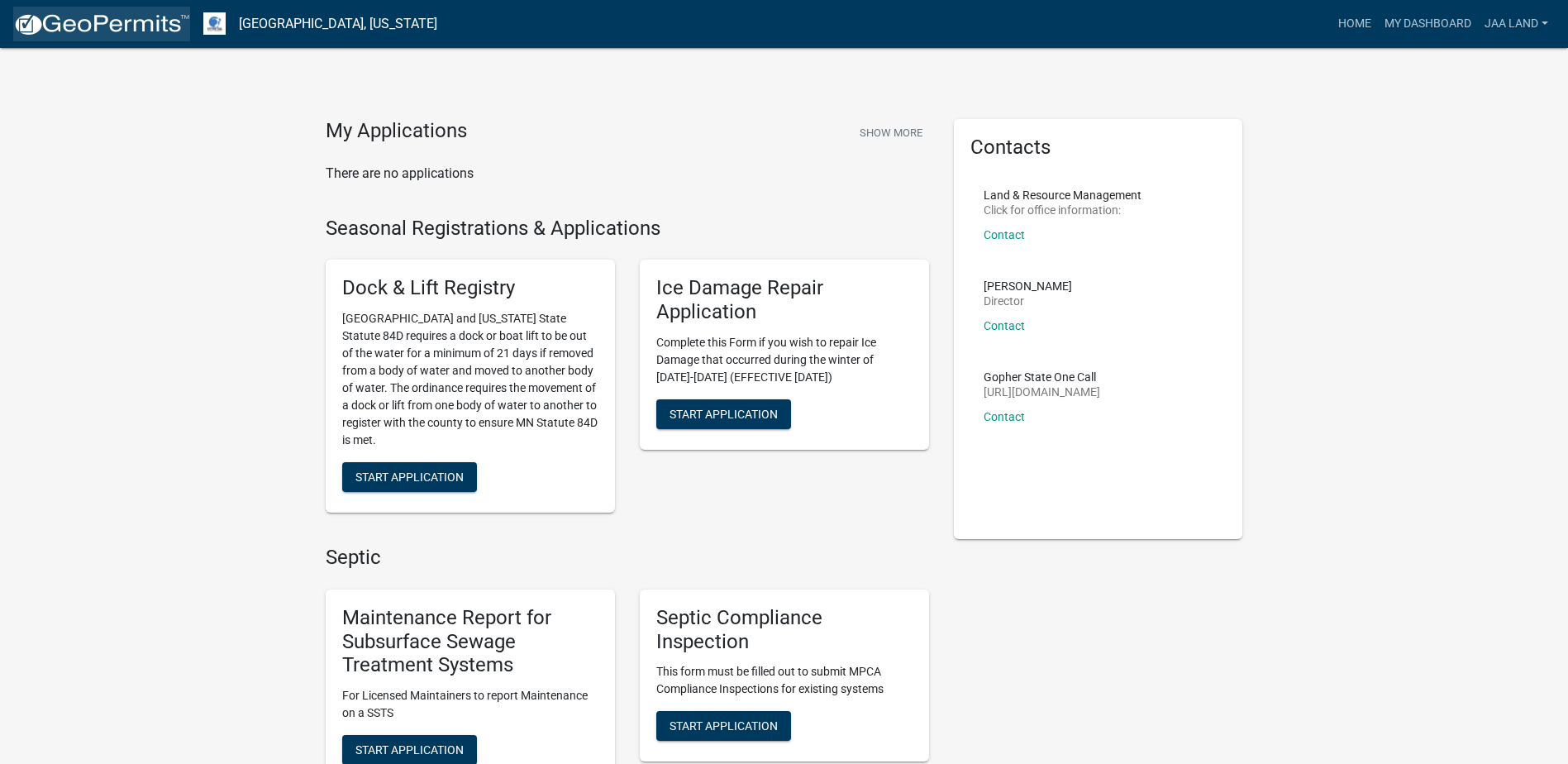
click at [113, 14] on img at bounding box center [102, 25] width 177 height 25
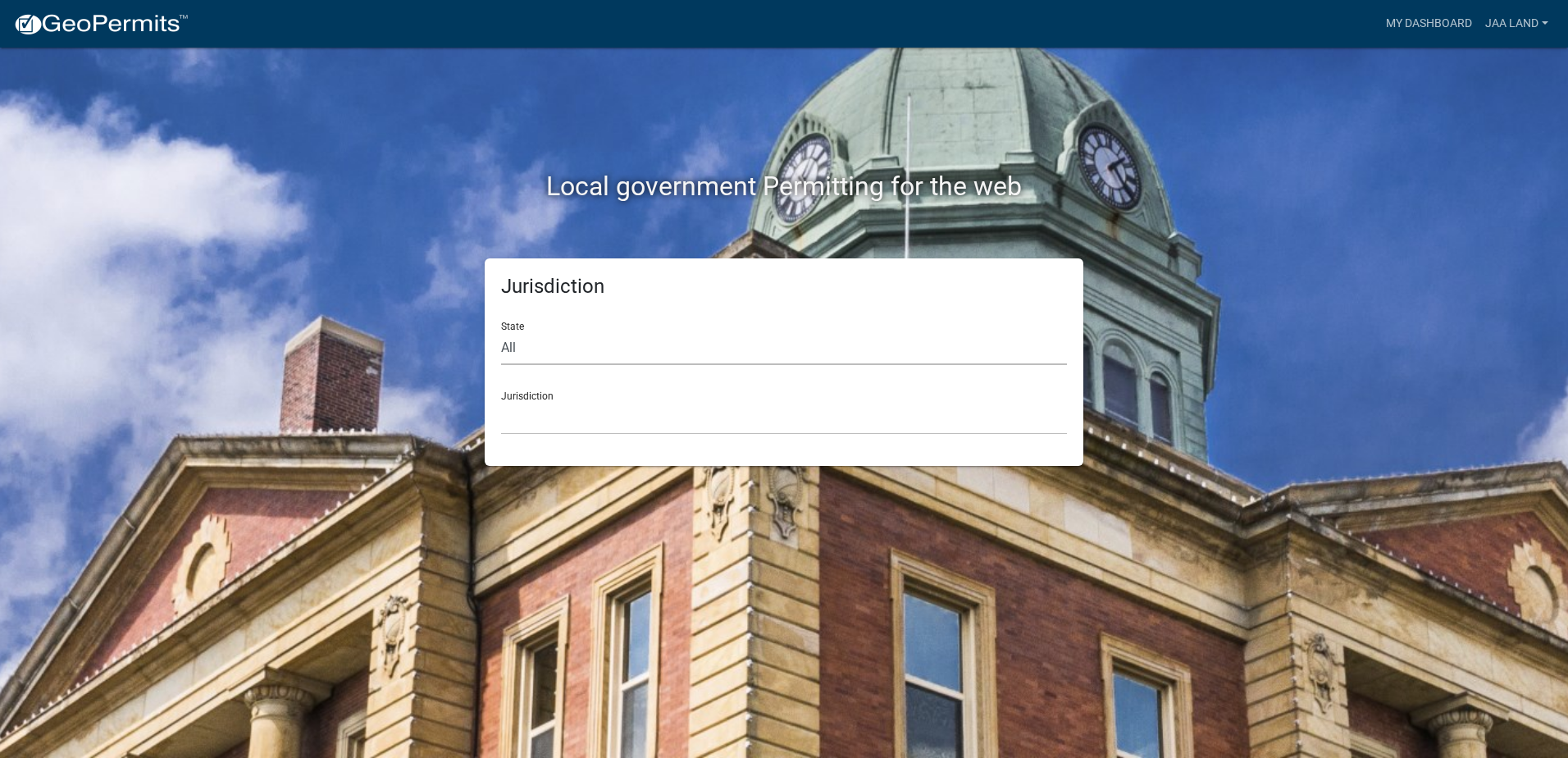
click at [637, 352] on select "All [US_STATE] [US_STATE] [US_STATE] [US_STATE] [US_STATE] [US_STATE] [US_STATE…" at bounding box center [784, 348] width 566 height 34
select select "[US_STATE]"
click at [501, 331] on select "All [US_STATE] [US_STATE] [US_STATE] [US_STATE] [US_STATE] [US_STATE] [US_STATE…" at bounding box center [784, 348] width 566 height 34
click at [551, 414] on select "[GEOGRAPHIC_DATA], [US_STATE] [GEOGRAPHIC_DATA], [US_STATE] [GEOGRAPHIC_DATA], …" at bounding box center [784, 418] width 566 height 34
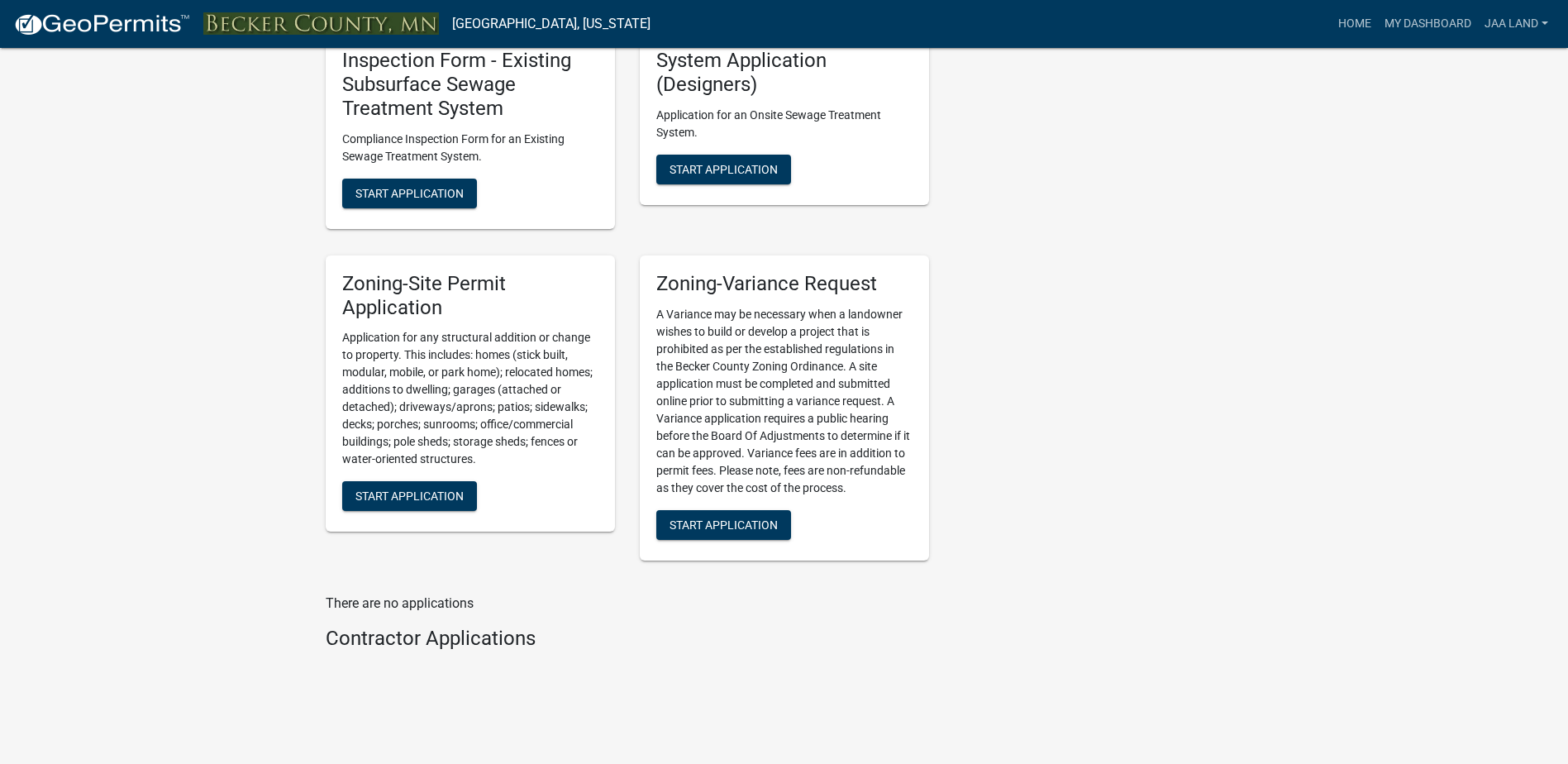
scroll to position [1635, 0]
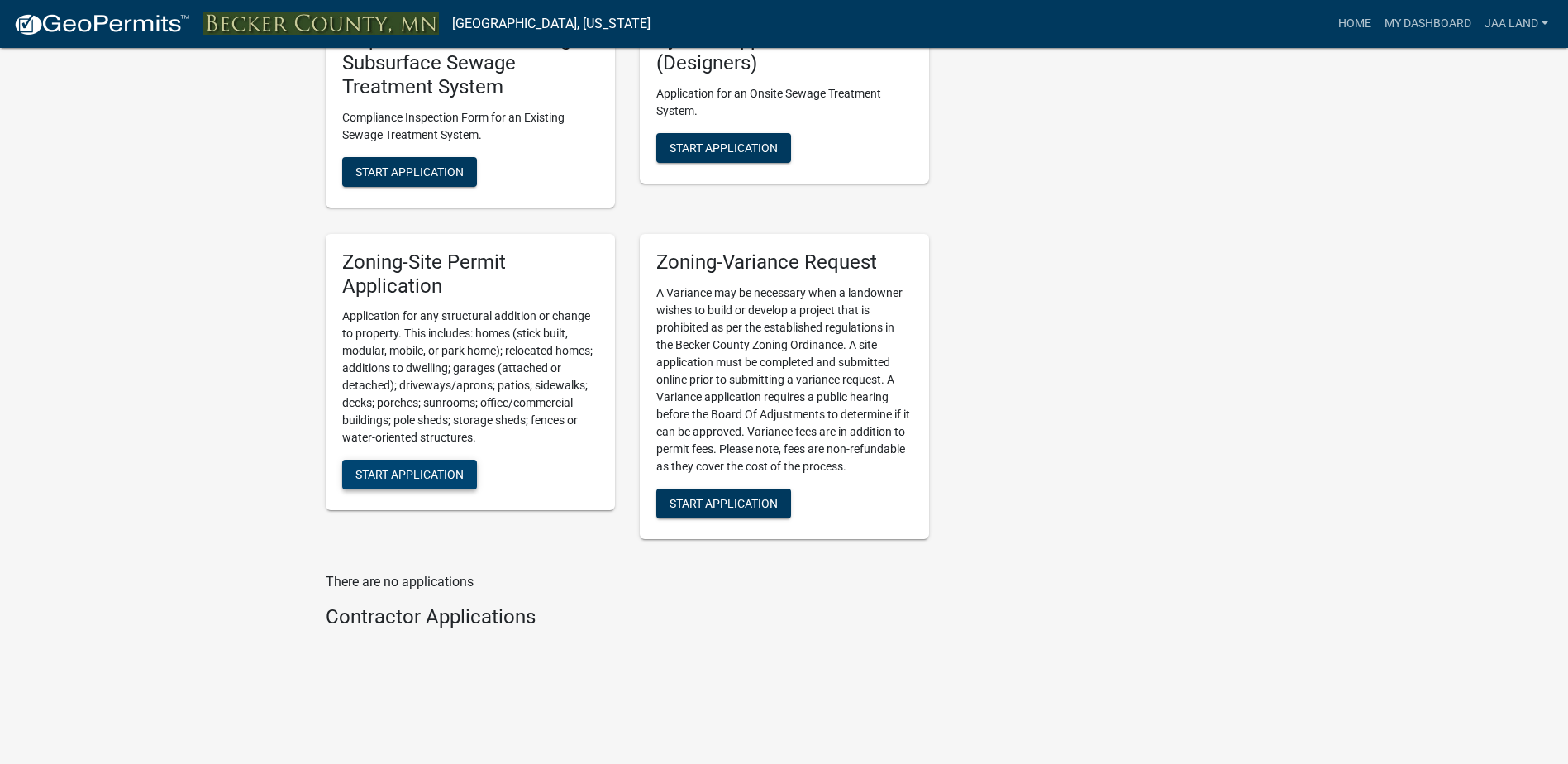
click at [397, 469] on span "Start Application" at bounding box center [409, 475] width 109 height 13
